Goal: Communication & Community: Answer question/provide support

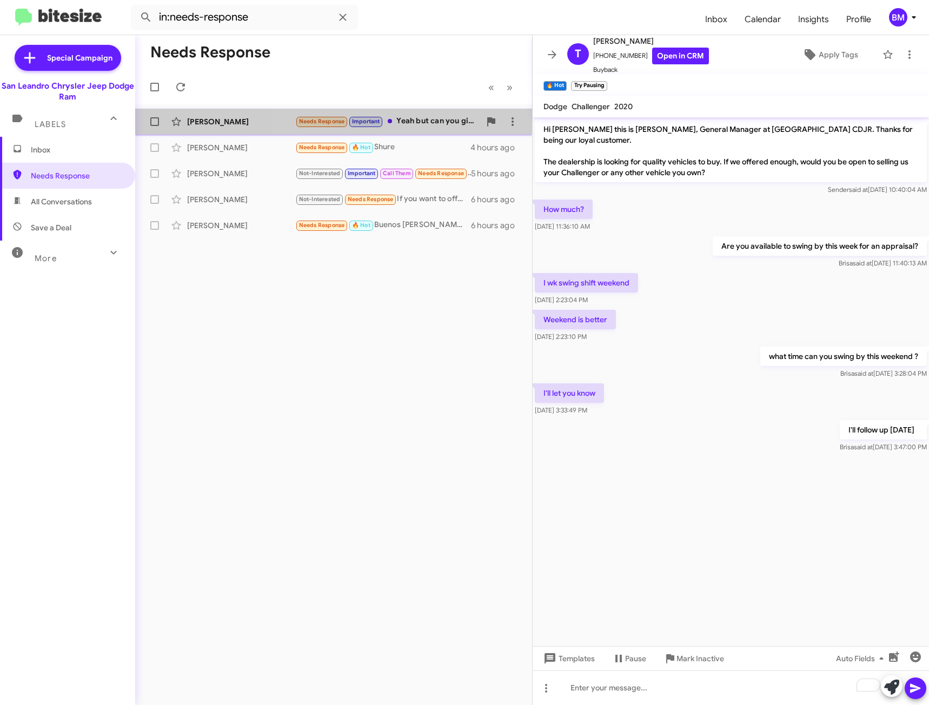
click at [430, 119] on div "Needs Response Important Yeah but can you give a ball park range of you will of…" at bounding box center [387, 121] width 185 height 12
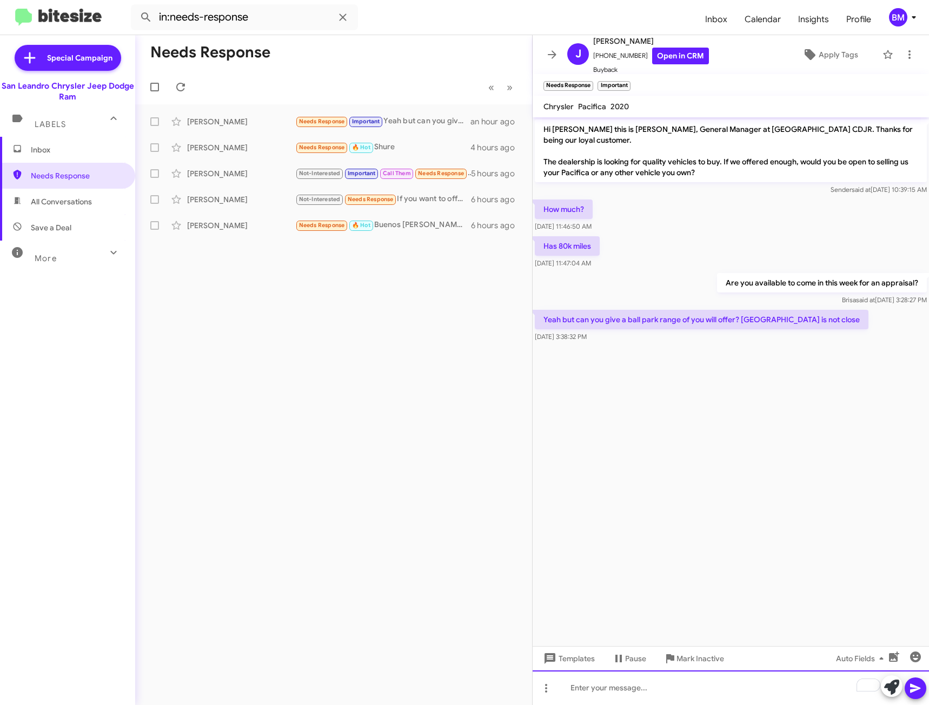
click at [663, 690] on div "To enrich screen reader interactions, please activate Accessibility in Grammarl…" at bounding box center [731, 688] width 397 height 35
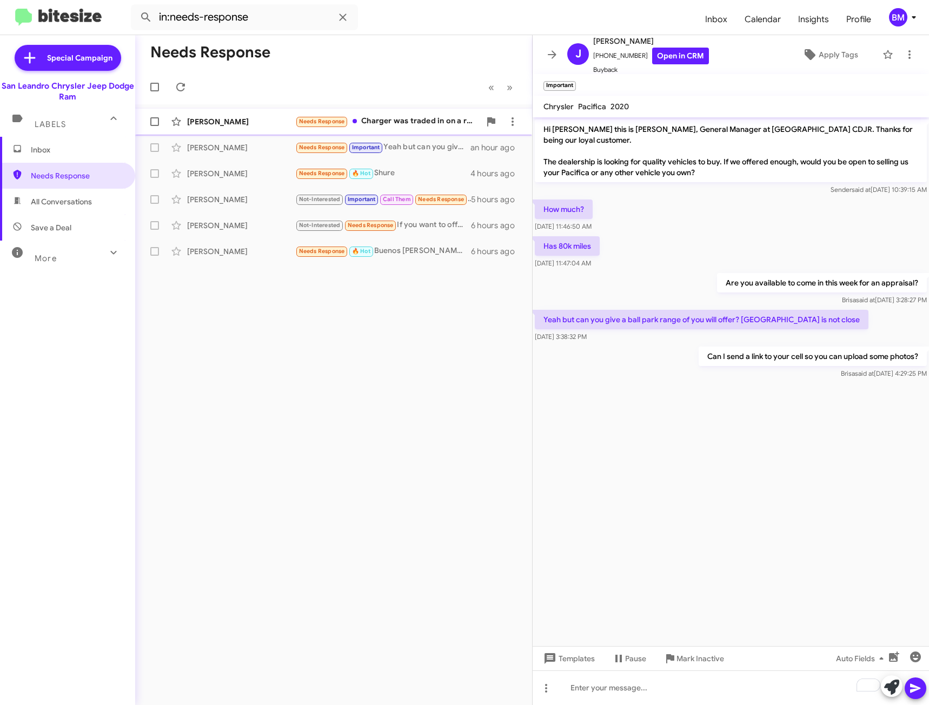
click at [449, 128] on div "Needs Response Charger was traded in on a ram. Not looking to sell or trade." at bounding box center [387, 121] width 185 height 12
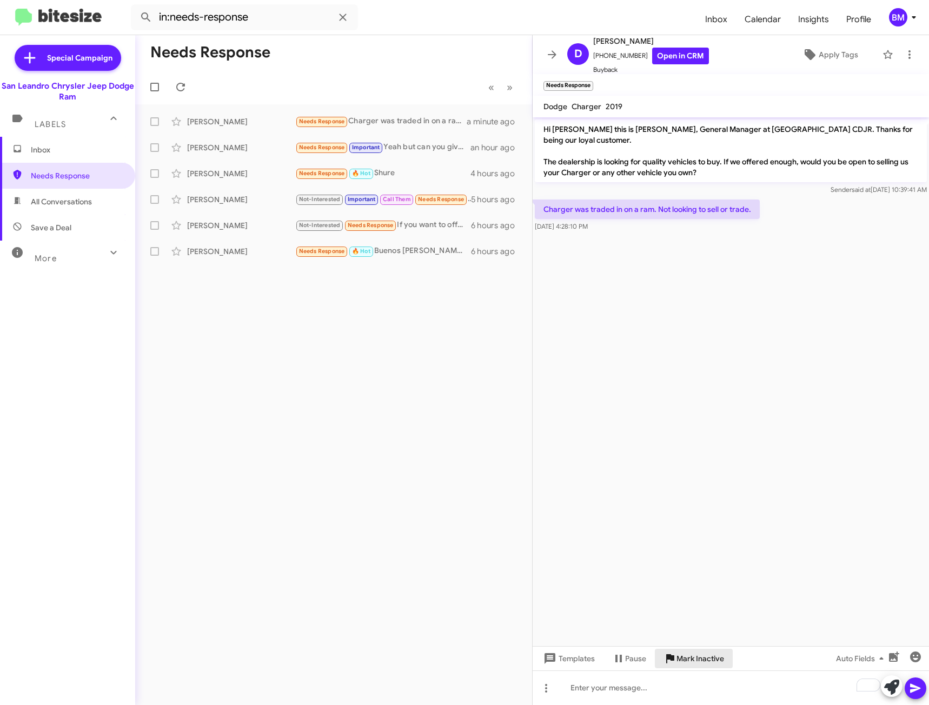
click at [697, 663] on span "Mark Inactive" at bounding box center [701, 658] width 48 height 19
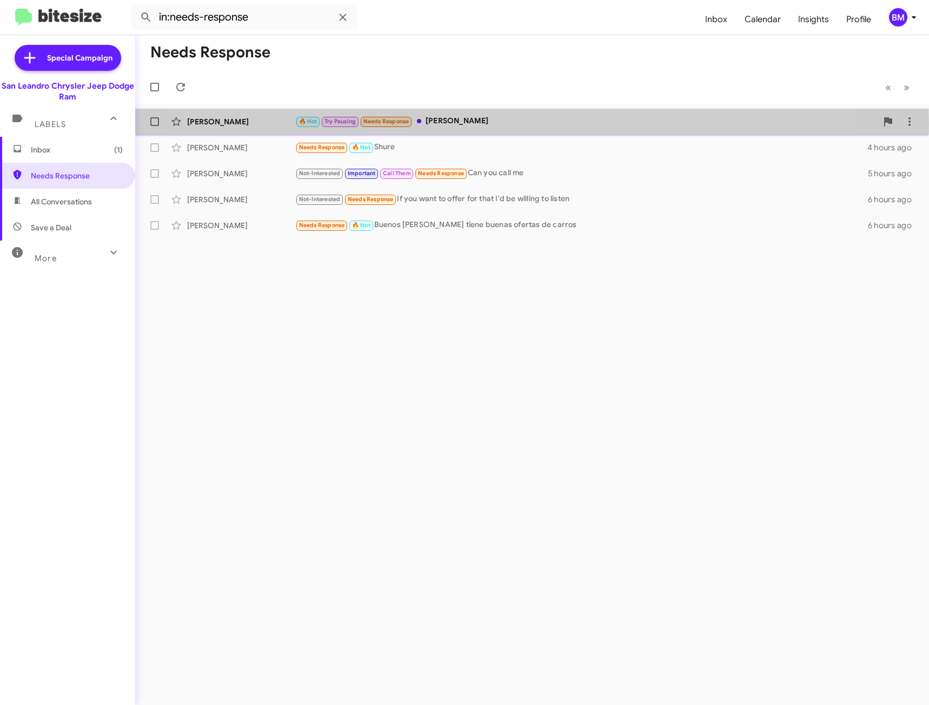
click at [481, 123] on div "🔥 Hot Try Pausing Needs Response [PERSON_NAME]" at bounding box center [586, 121] width 582 height 12
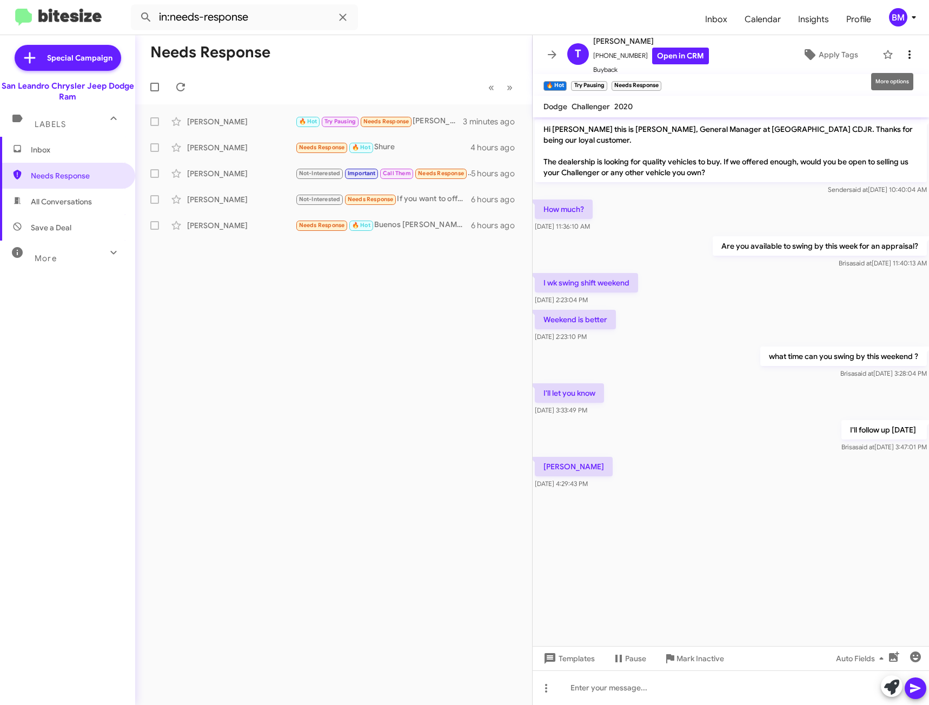
click at [904, 47] on button at bounding box center [910, 55] width 22 height 22
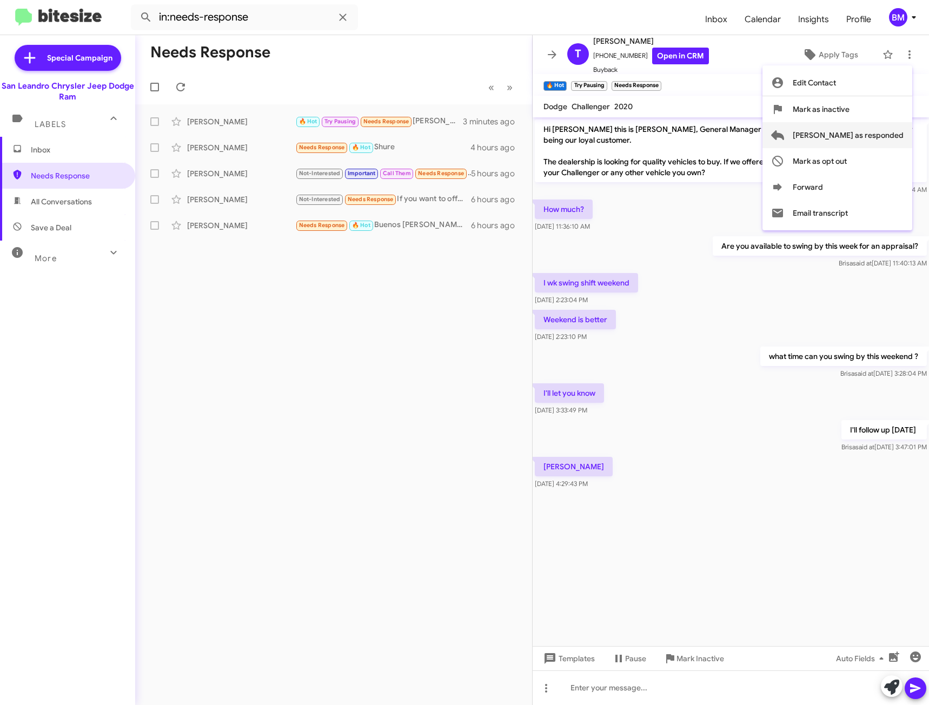
click at [863, 131] on span "[PERSON_NAME] as responded" at bounding box center [848, 135] width 111 height 26
